Goal: Transaction & Acquisition: Purchase product/service

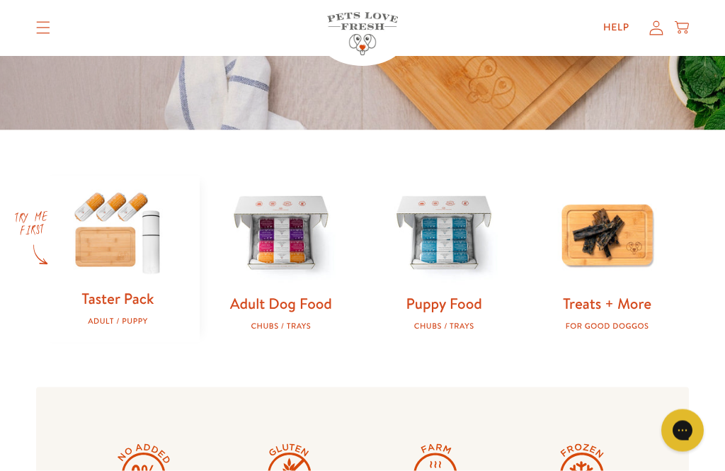
scroll to position [340, 0]
click at [306, 260] on img at bounding box center [281, 234] width 118 height 118
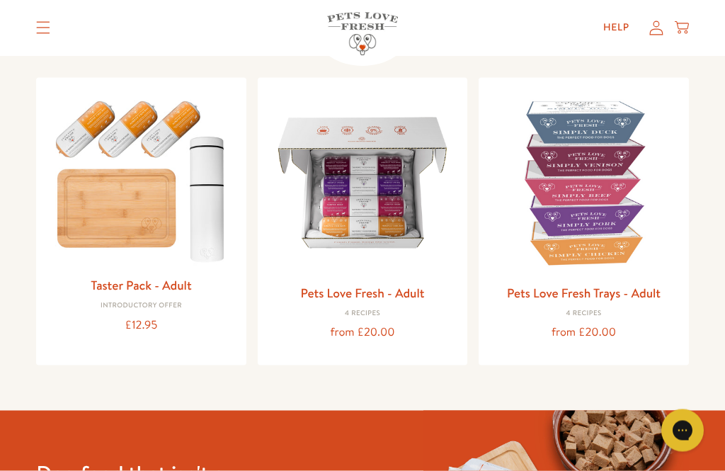
scroll to position [139, 0]
click at [437, 246] on img at bounding box center [363, 183] width 188 height 188
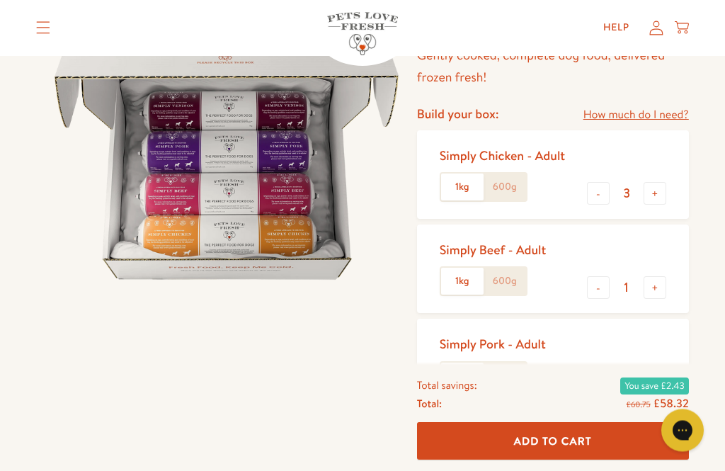
scroll to position [137, 0]
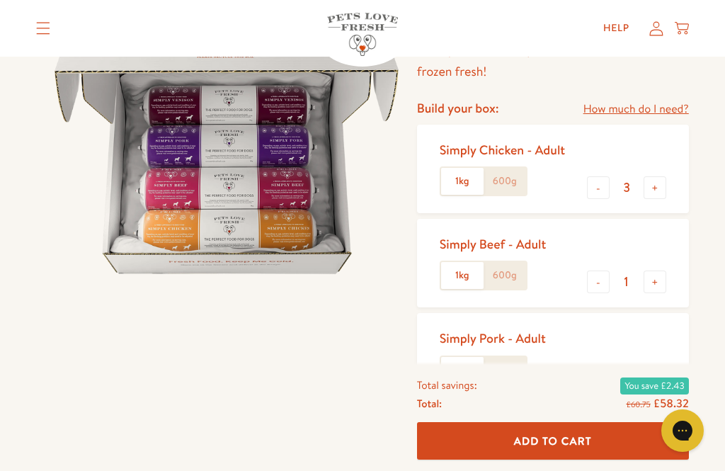
click at [605, 377] on button "-" at bounding box center [598, 376] width 23 height 23
type input "0"
click at [593, 288] on button "-" at bounding box center [598, 282] width 23 height 23
type input "0"
click at [664, 188] on button "+" at bounding box center [655, 187] width 23 height 23
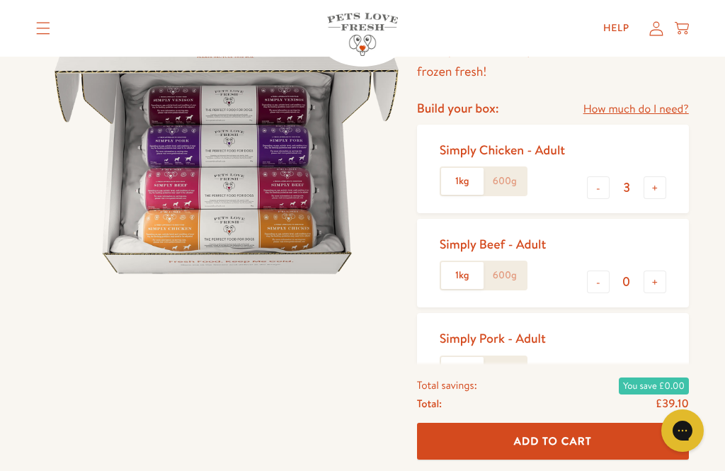
type input "4"
click at [577, 460] on button "Add To Cart" at bounding box center [553, 442] width 272 height 38
